Goal: Check status

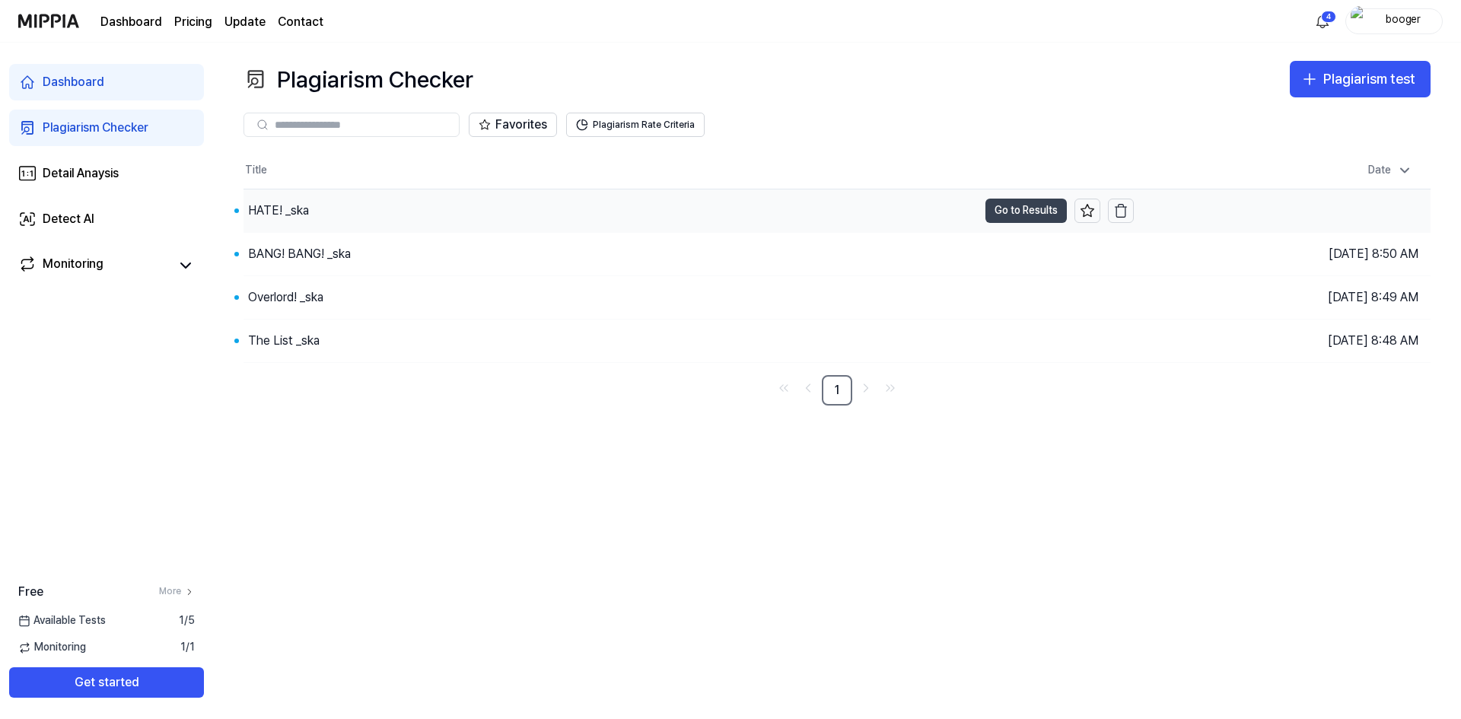
click at [1015, 211] on button "Go to Results" at bounding box center [1025, 211] width 81 height 24
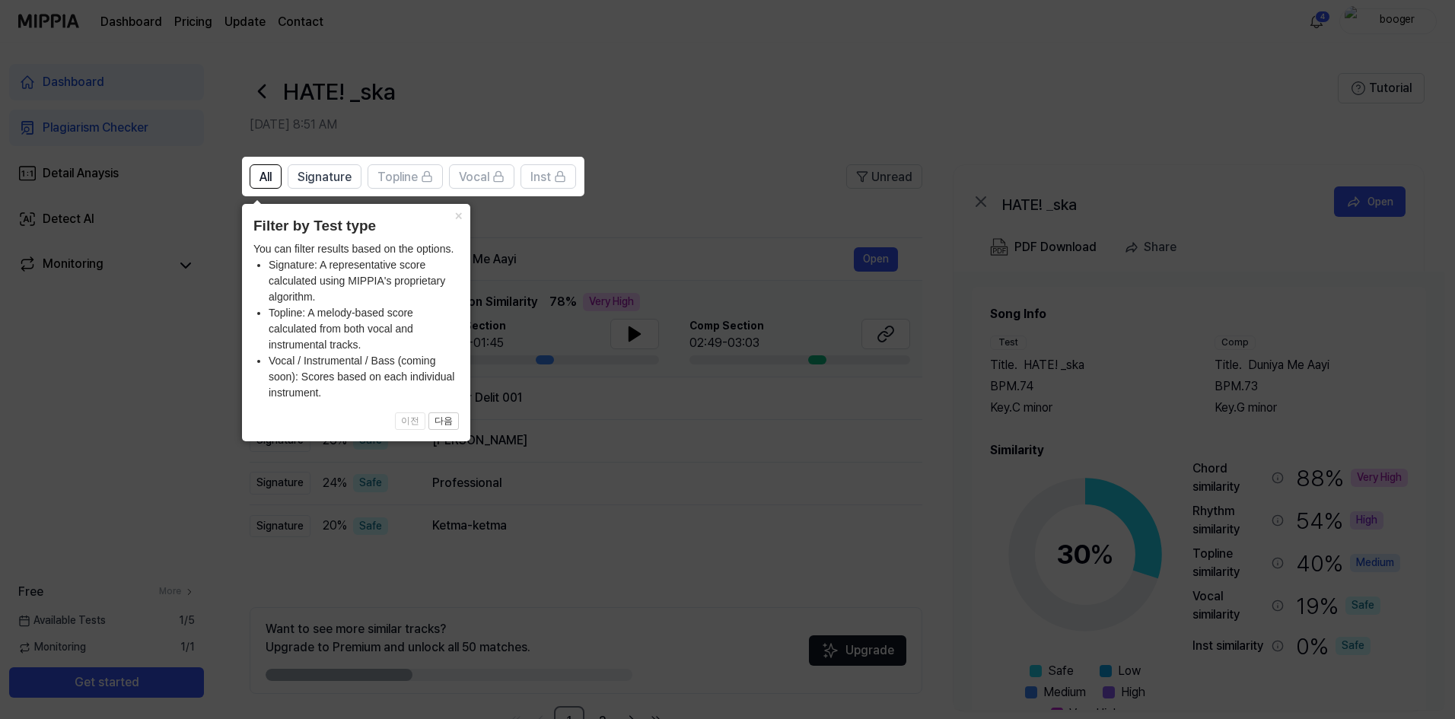
click at [809, 110] on icon at bounding box center [730, 359] width 1461 height 719
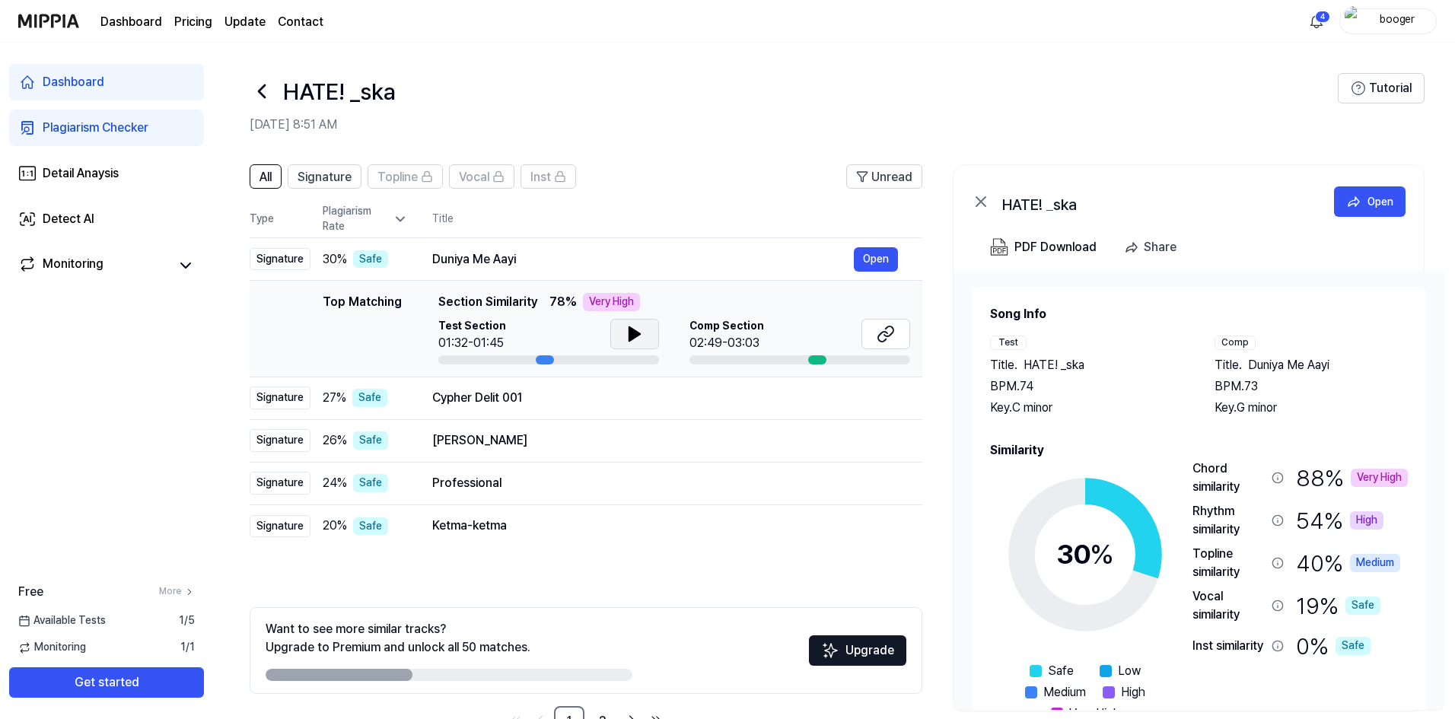
click at [640, 337] on icon at bounding box center [634, 334] width 18 height 18
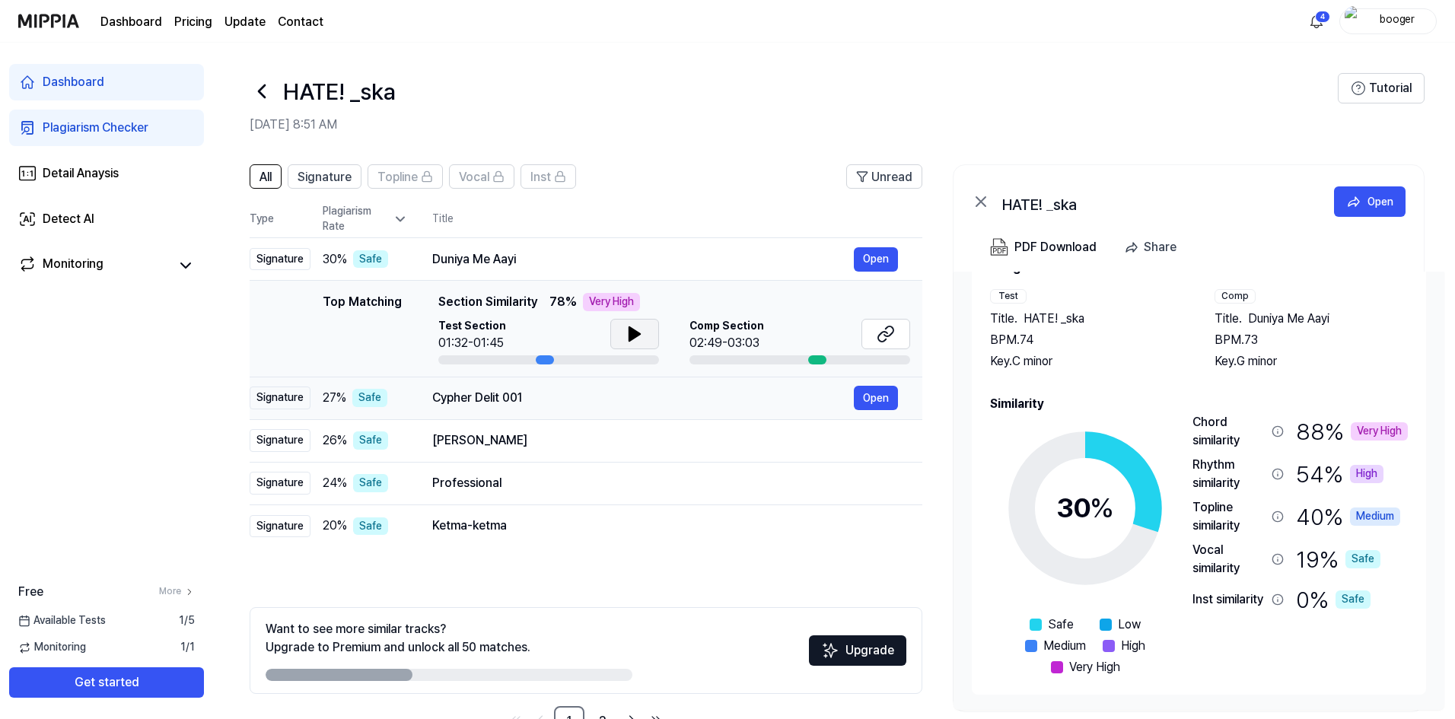
click at [578, 403] on div "Cypher Delit 001" at bounding box center [642, 398] width 421 height 18
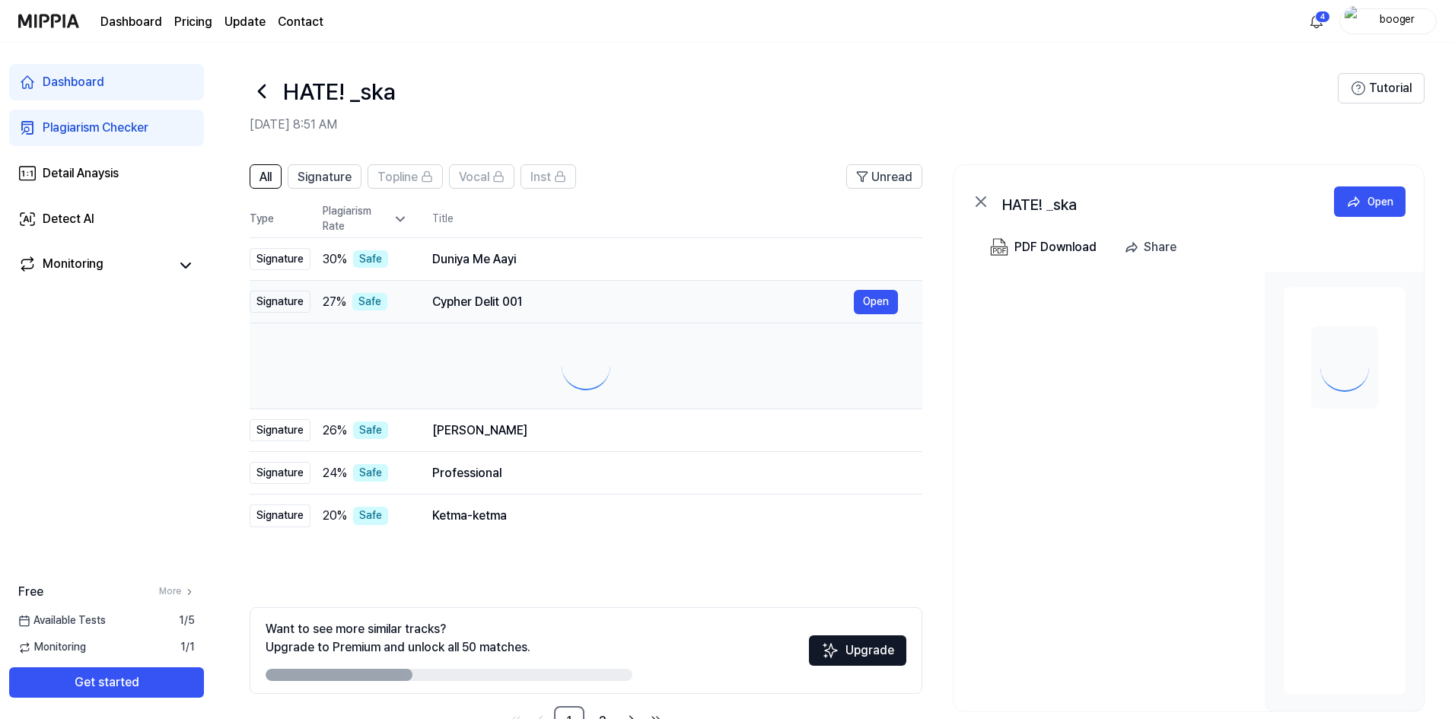
scroll to position [0, 0]
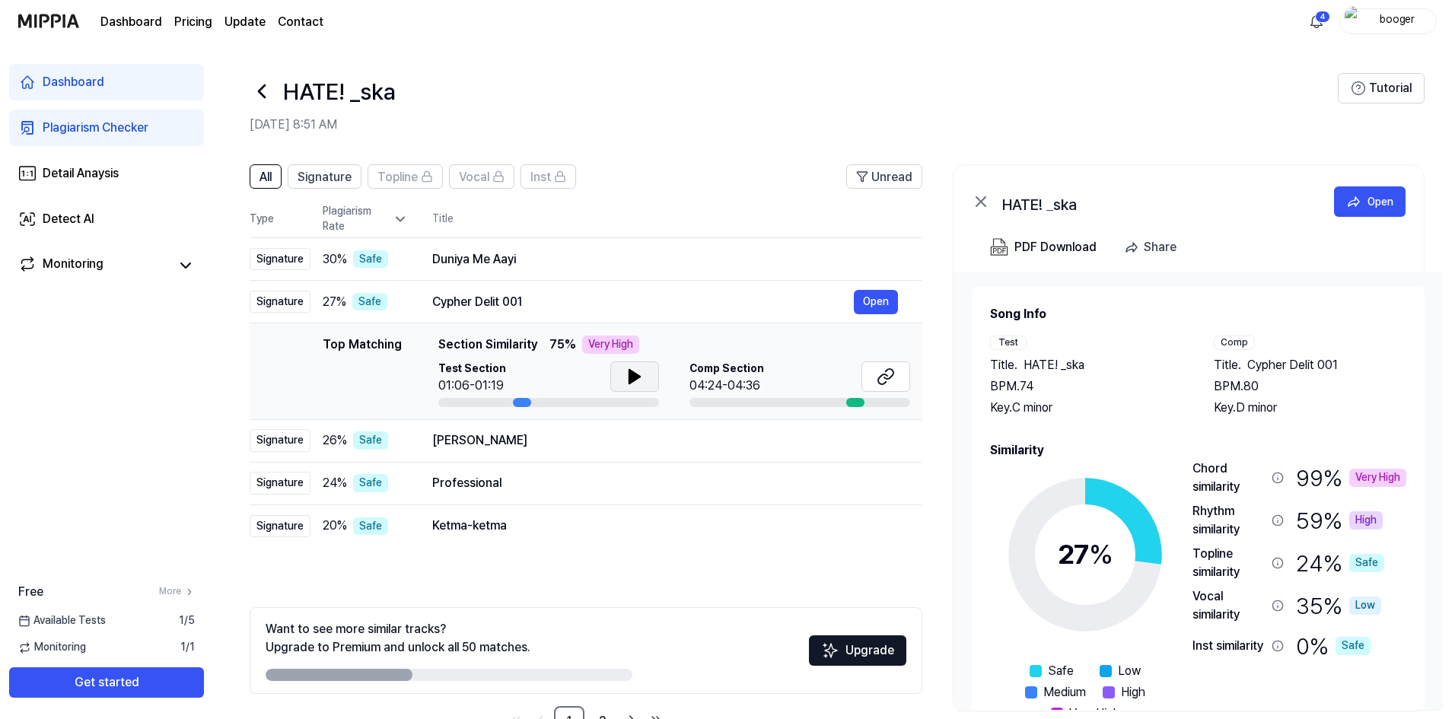
click at [643, 372] on button at bounding box center [634, 376] width 49 height 30
click at [863, 399] on div at bounding box center [799, 402] width 221 height 9
drag, startPoint x: 854, startPoint y: 404, endPoint x: 868, endPoint y: 404, distance: 13.7
click at [868, 404] on div at bounding box center [799, 402] width 221 height 9
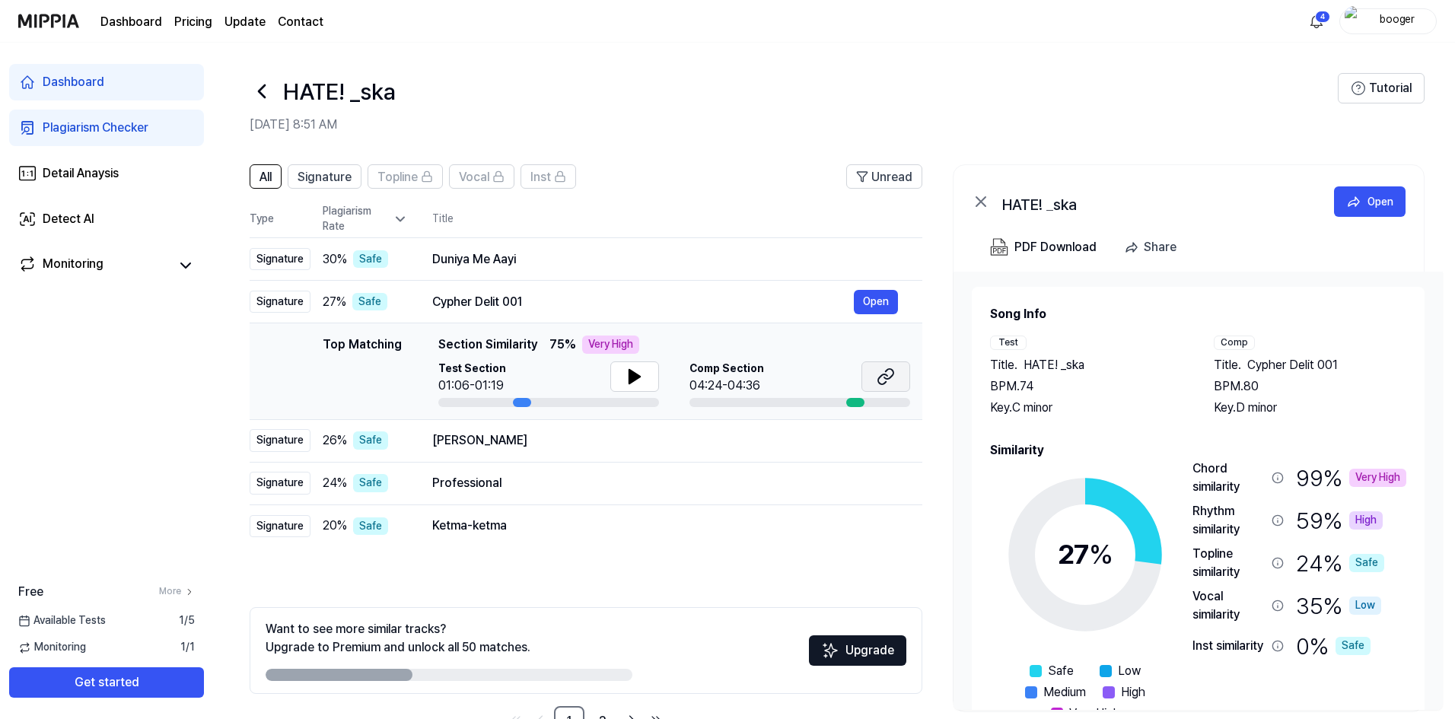
drag, startPoint x: 889, startPoint y: 374, endPoint x: 879, endPoint y: 376, distance: 10.8
click at [879, 376] on icon at bounding box center [885, 376] width 18 height 18
click at [590, 443] on div "[PERSON_NAME]" at bounding box center [642, 440] width 421 height 18
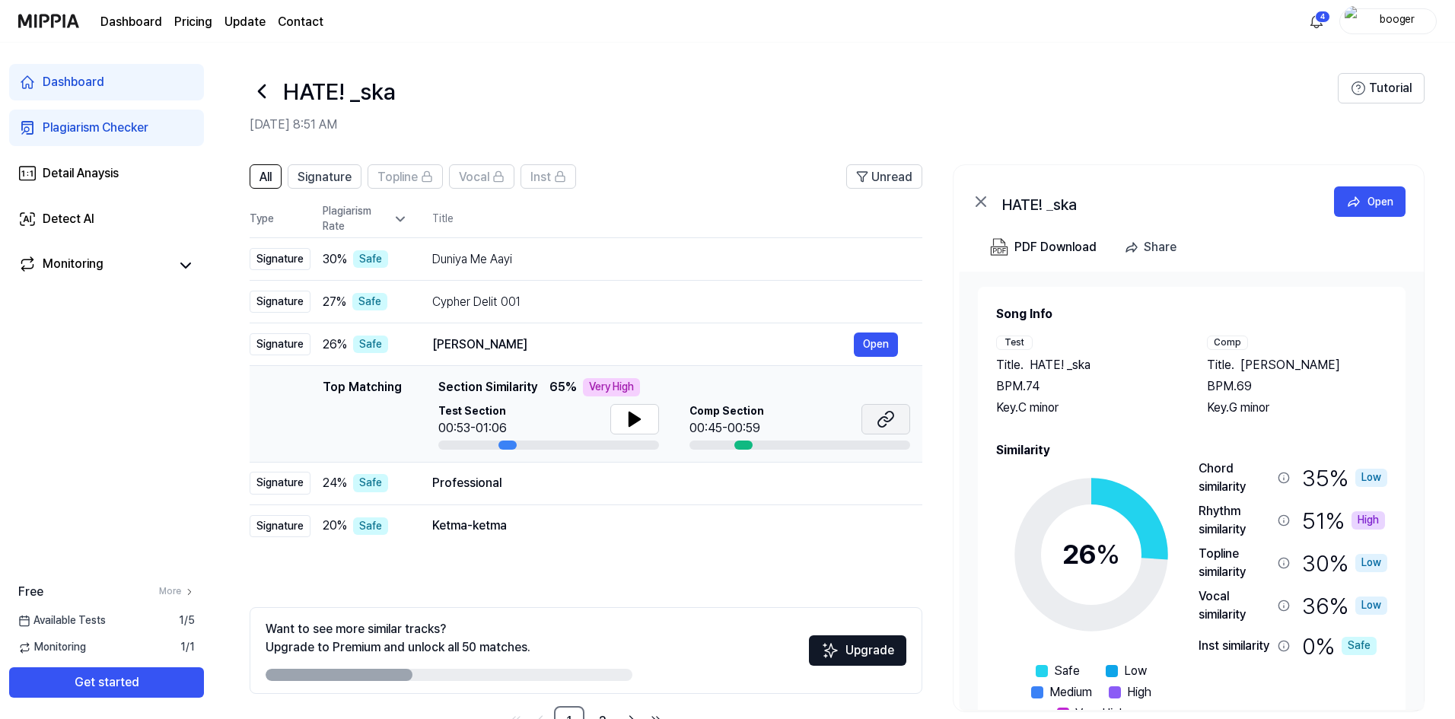
click at [887, 423] on icon at bounding box center [885, 419] width 18 height 18
click at [634, 416] on icon at bounding box center [634, 419] width 11 height 14
click at [636, 416] on icon at bounding box center [637, 419] width 3 height 12
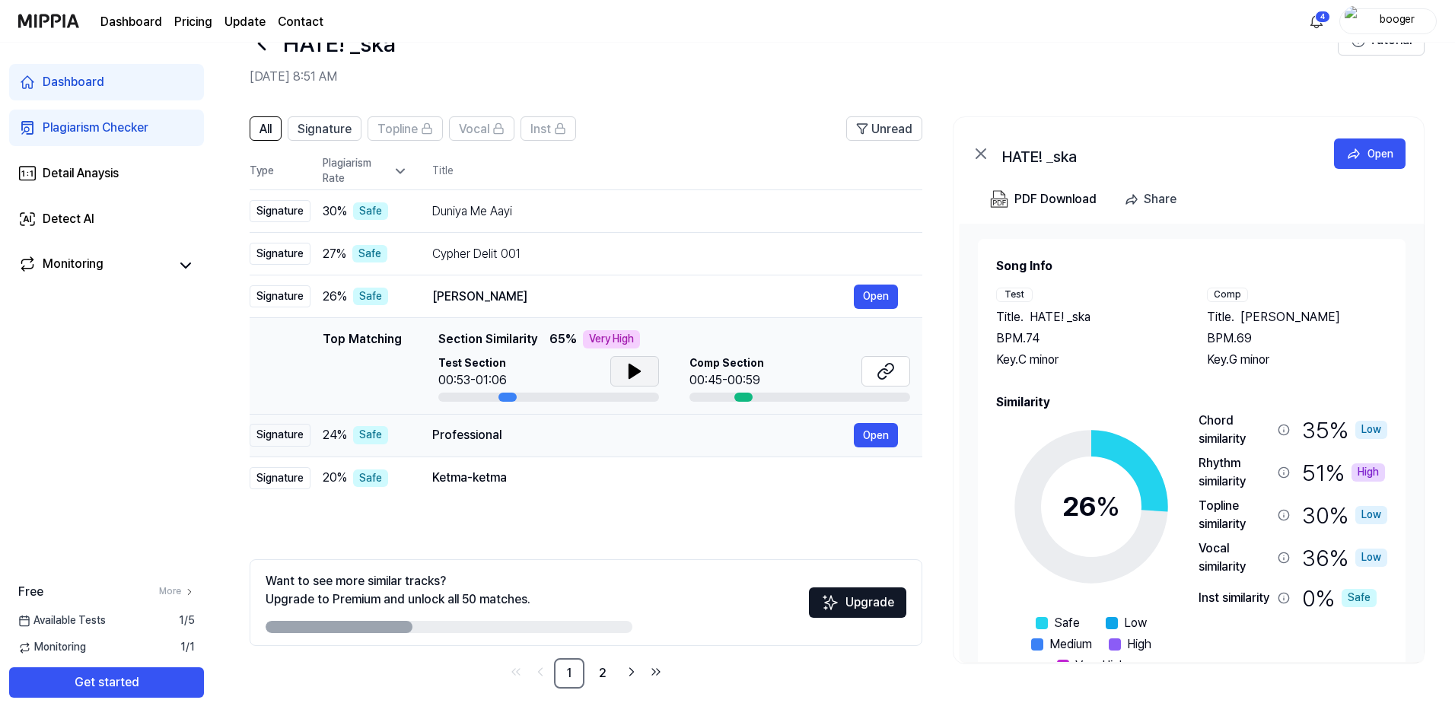
click at [591, 440] on div "Professional" at bounding box center [642, 435] width 421 height 18
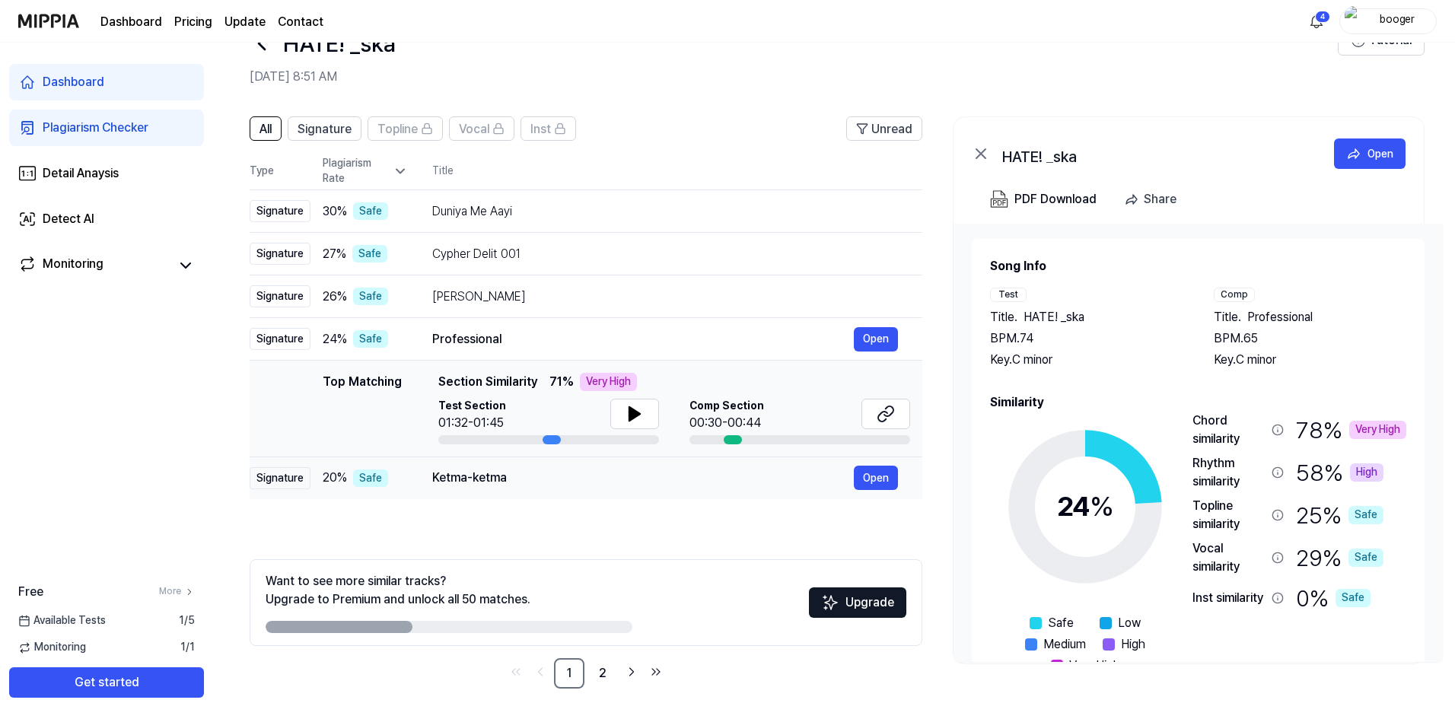
click at [588, 485] on div "Ketma-ketma" at bounding box center [642, 478] width 421 height 18
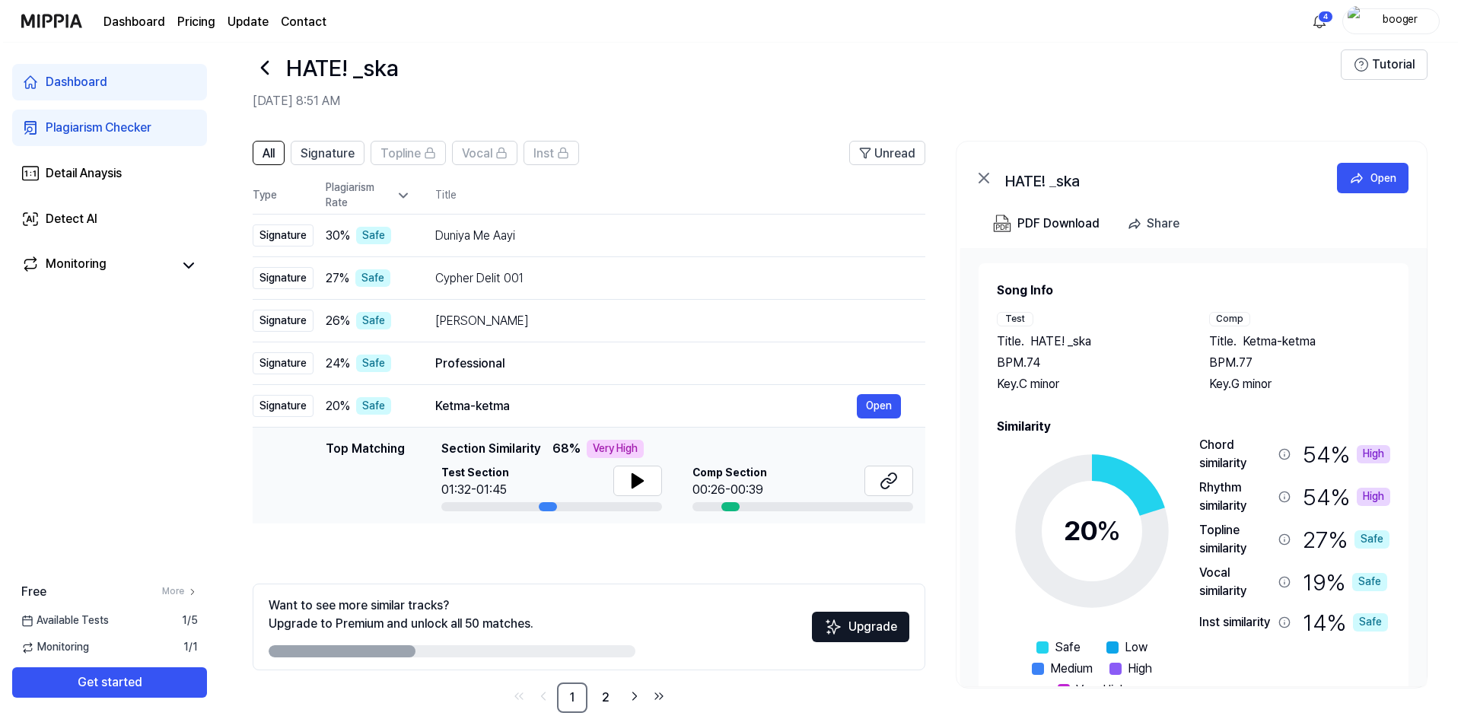
scroll to position [0, 0]
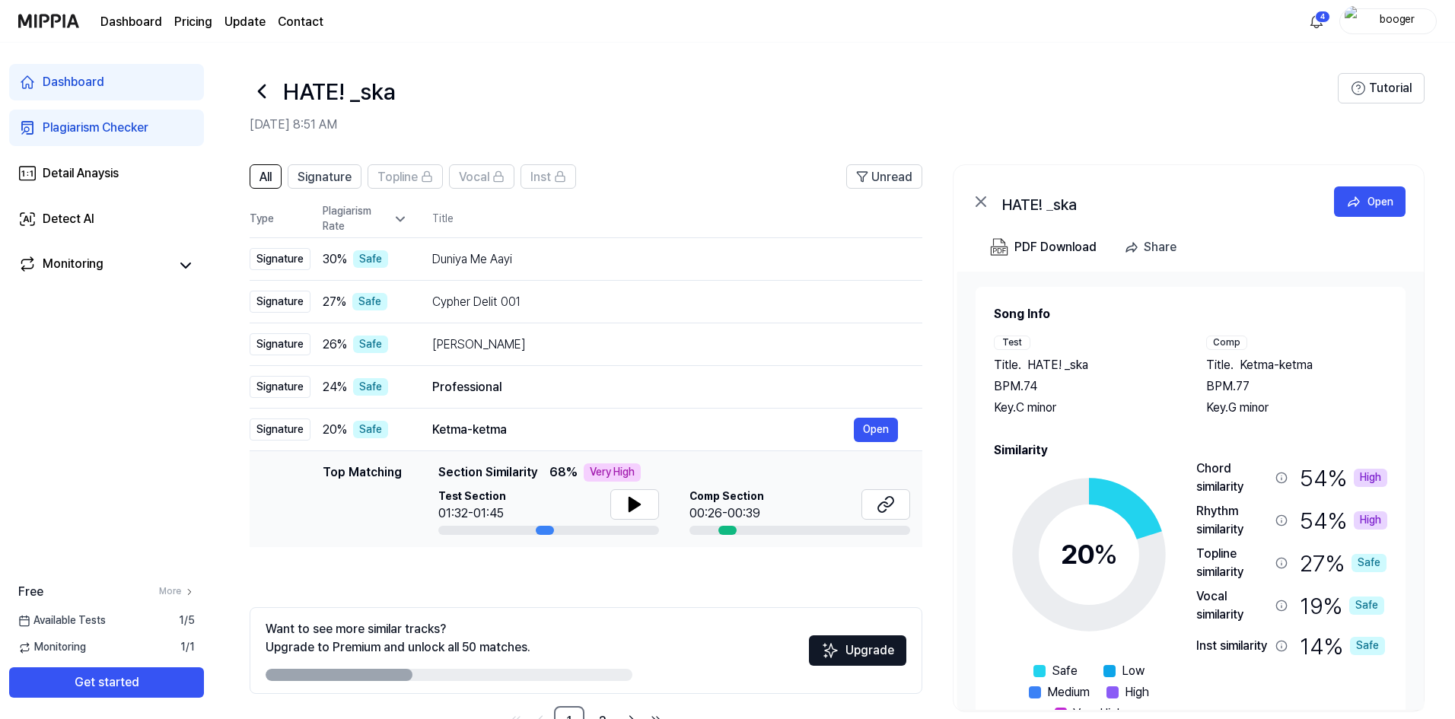
click at [262, 93] on icon at bounding box center [262, 91] width 24 height 24
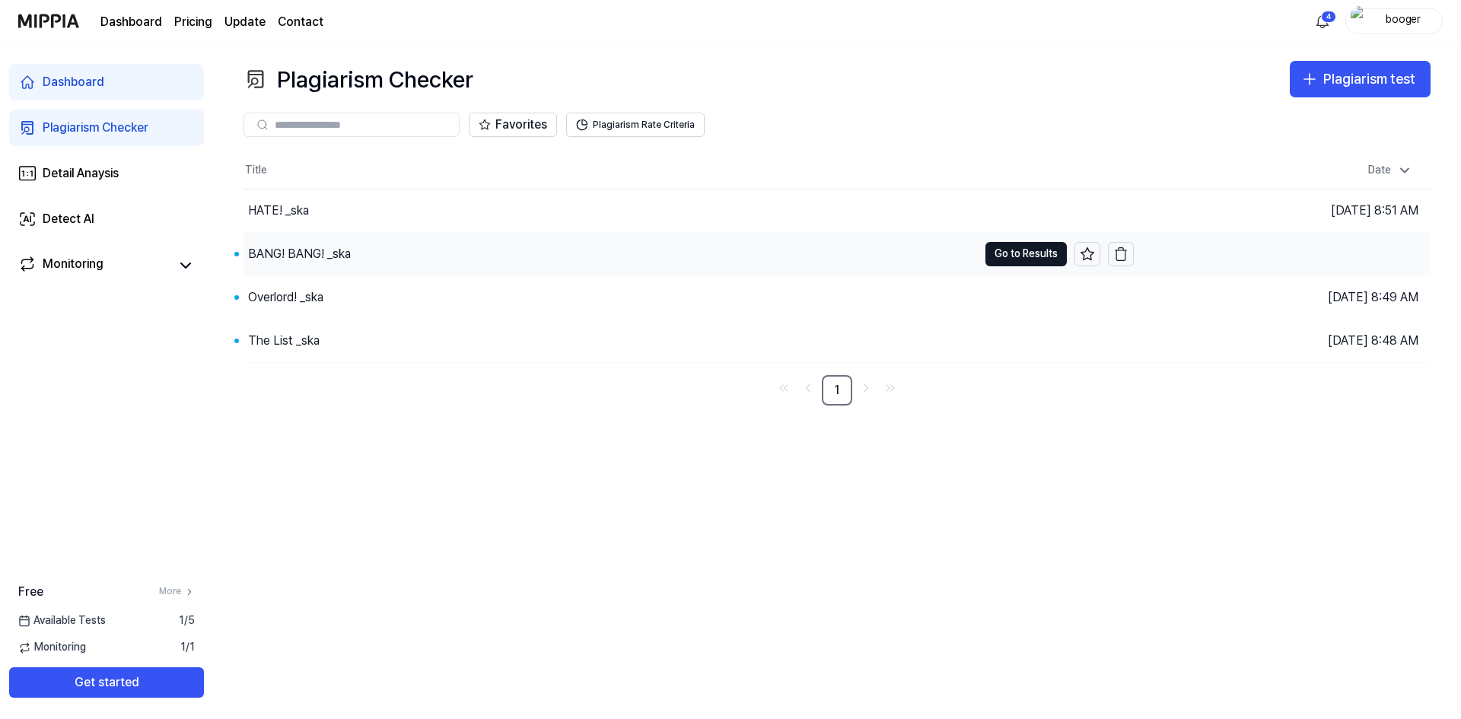
click at [627, 265] on div "BANG! BANG! _ska" at bounding box center [610, 254] width 734 height 43
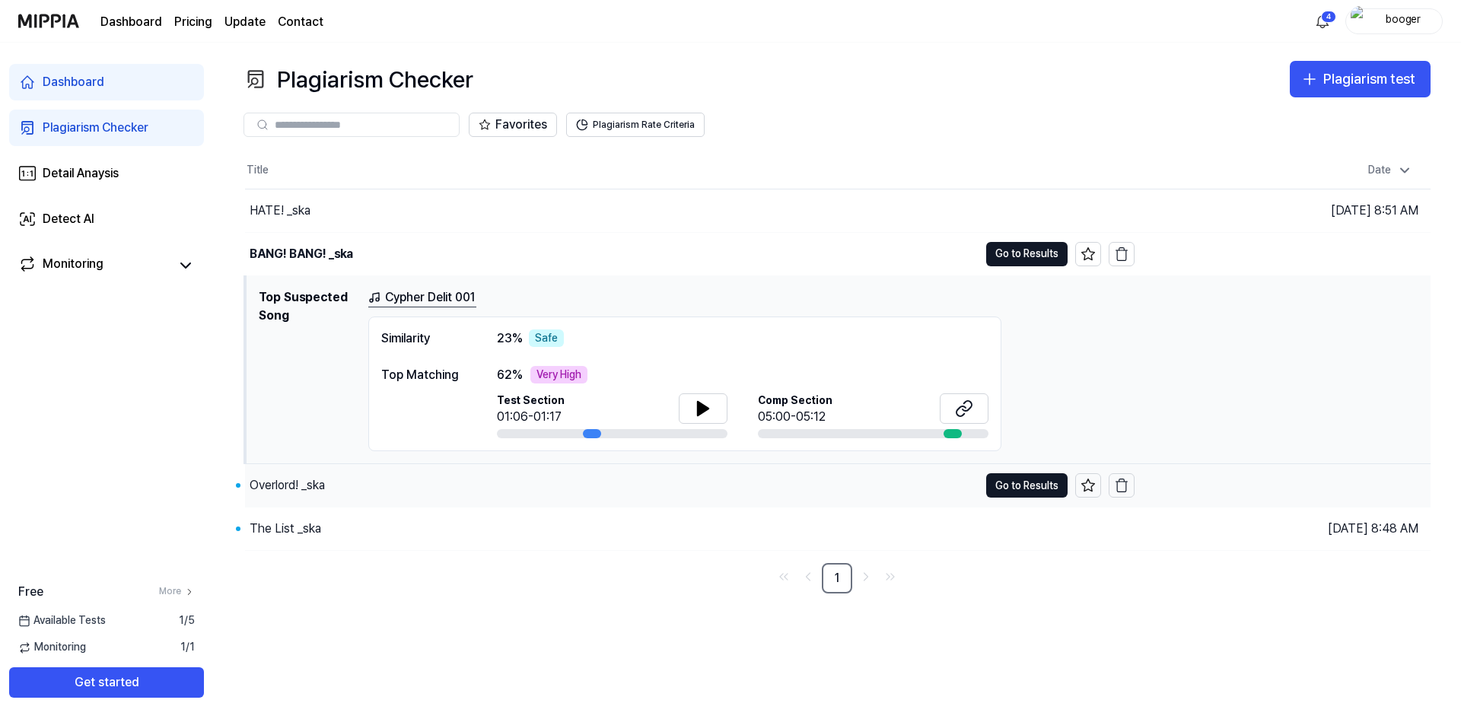
click at [512, 494] on div "Overlord! _ska" at bounding box center [611, 485] width 733 height 43
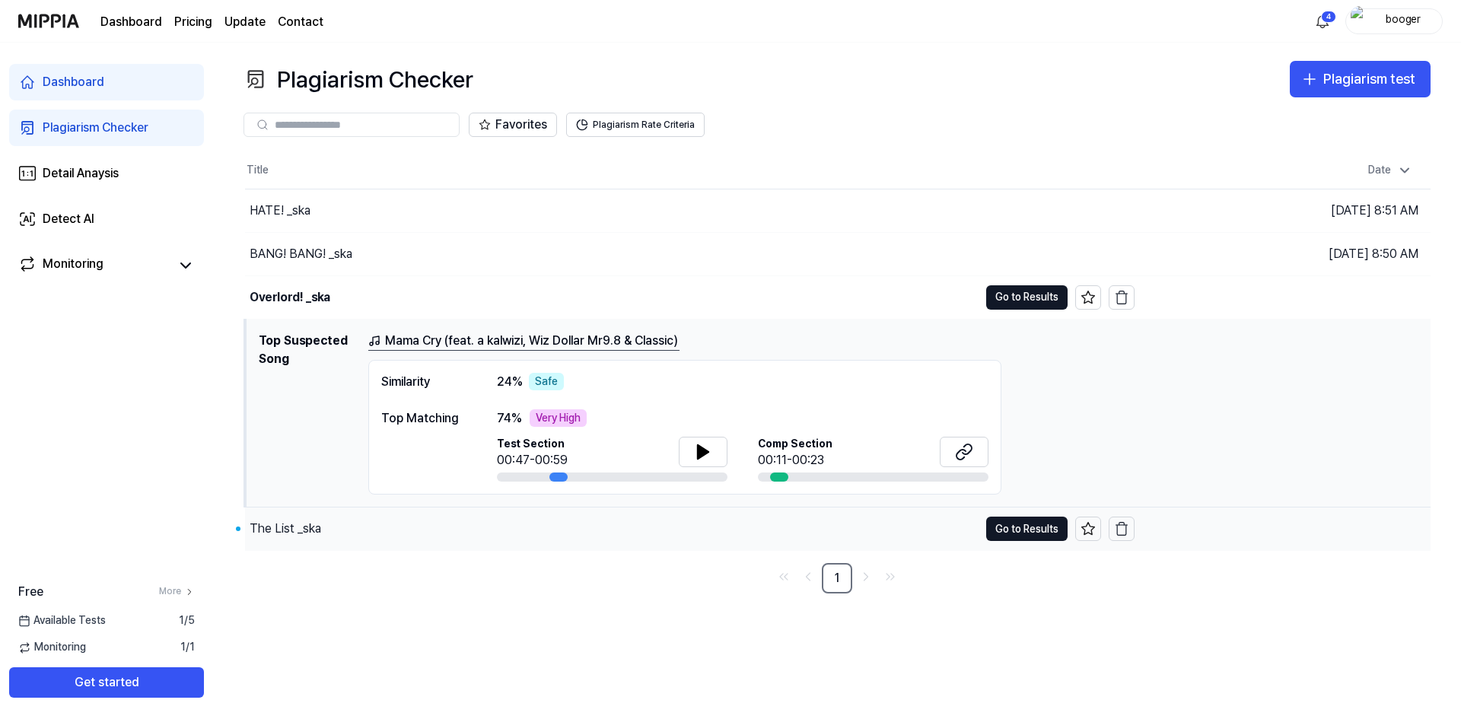
click at [513, 523] on div "The List _ska" at bounding box center [611, 528] width 733 height 43
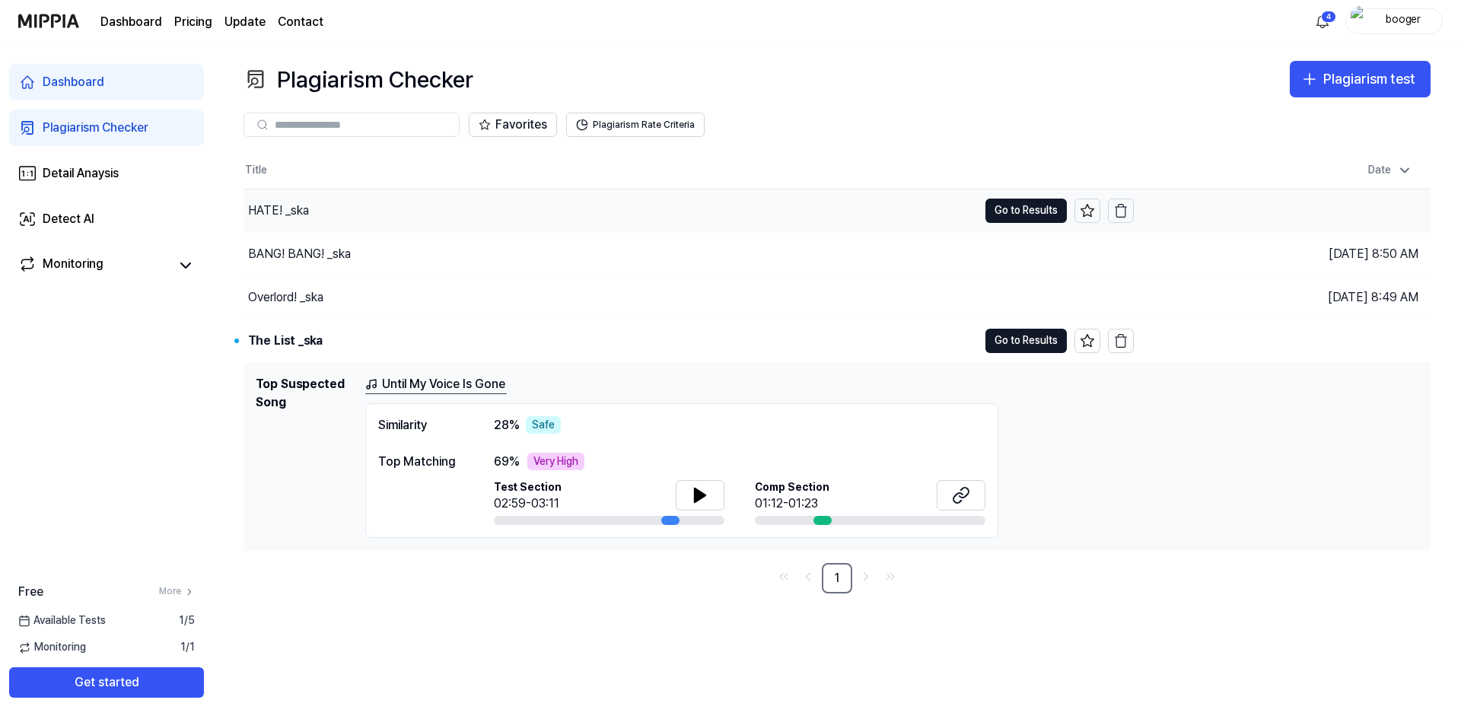
click at [496, 201] on div "HATE! _ska" at bounding box center [610, 210] width 734 height 43
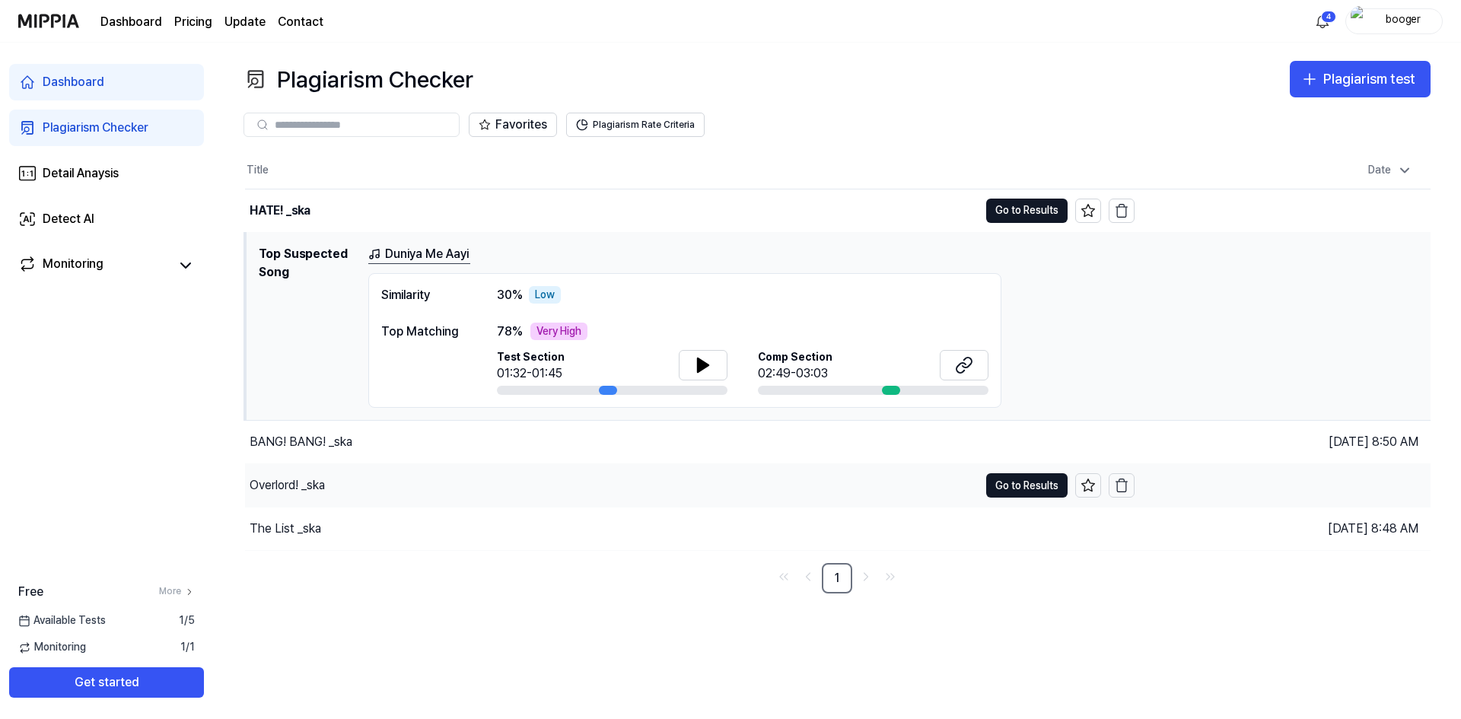
click at [611, 476] on div "Overlord! _ska" at bounding box center [611, 485] width 733 height 43
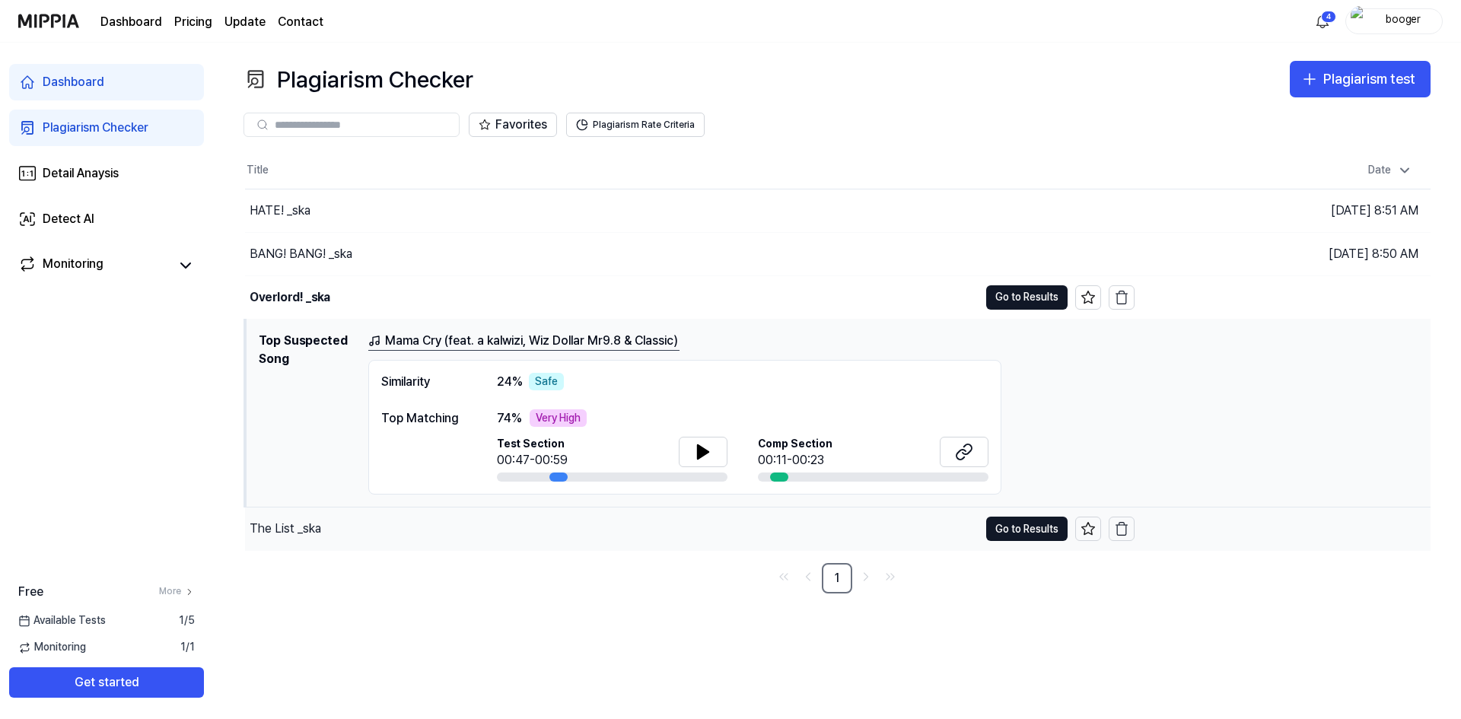
click at [588, 543] on div "The List _ska" at bounding box center [611, 528] width 733 height 43
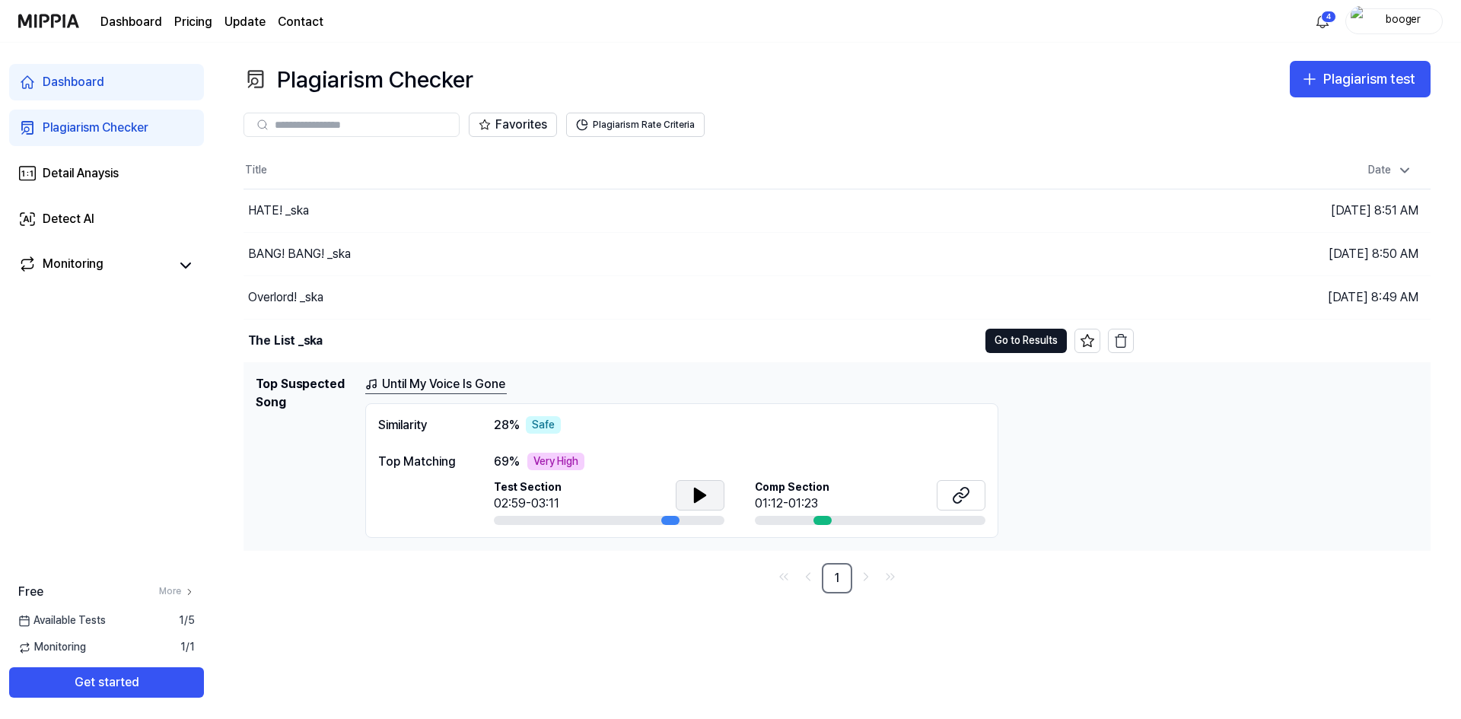
click at [704, 494] on icon at bounding box center [700, 495] width 11 height 14
click at [965, 499] on icon at bounding box center [961, 495] width 18 height 18
click at [703, 492] on icon at bounding box center [702, 494] width 3 height 12
click at [601, 618] on div "Plagiarism Checker Plagiarism test Plagiarism Checker Detail Analysis Detect AI…" at bounding box center [837, 381] width 1248 height 676
